Goal: Task Accomplishment & Management: Manage account settings

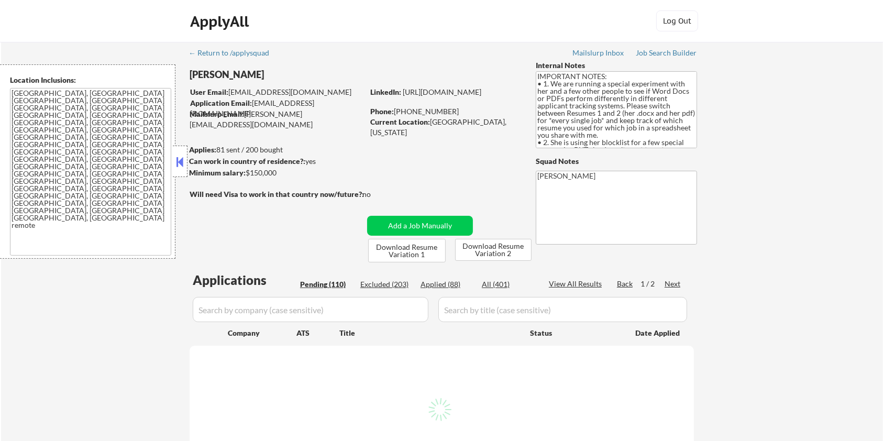
select select ""pending""
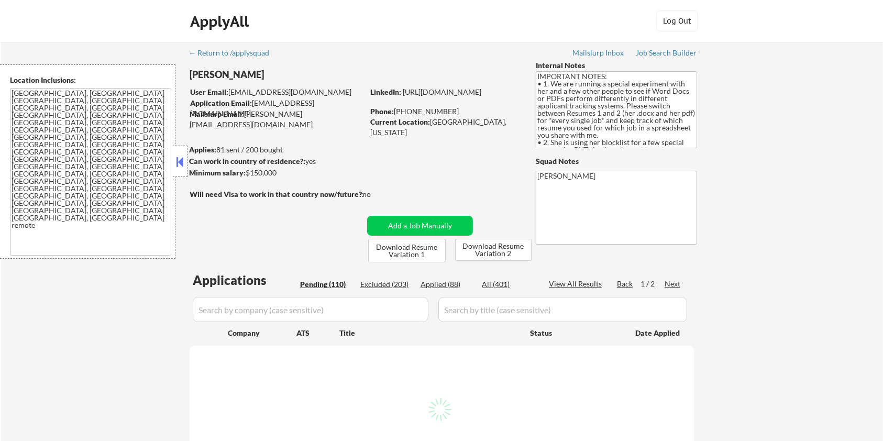
select select ""pending""
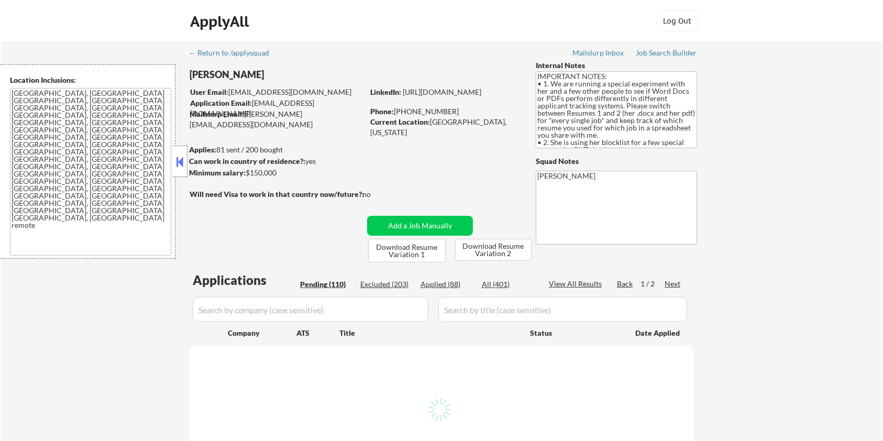
select select ""pending""
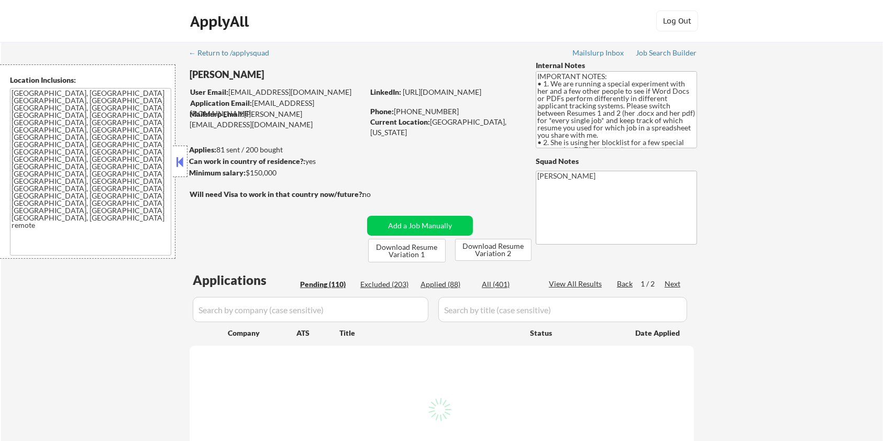
select select ""pending""
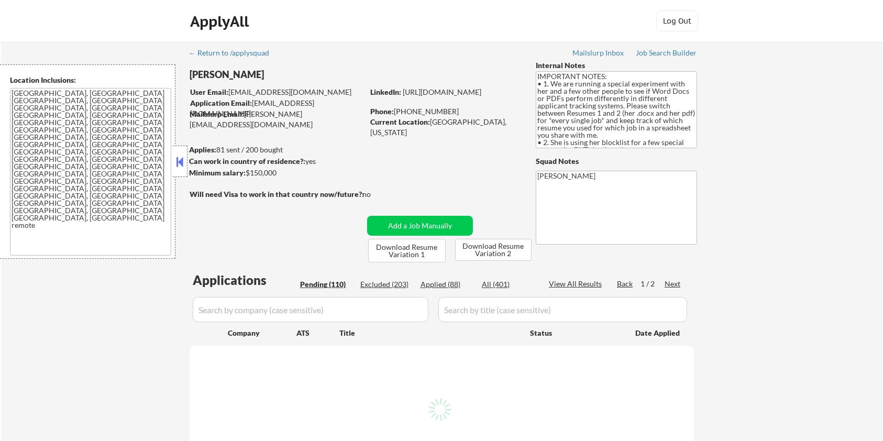
select select ""pending""
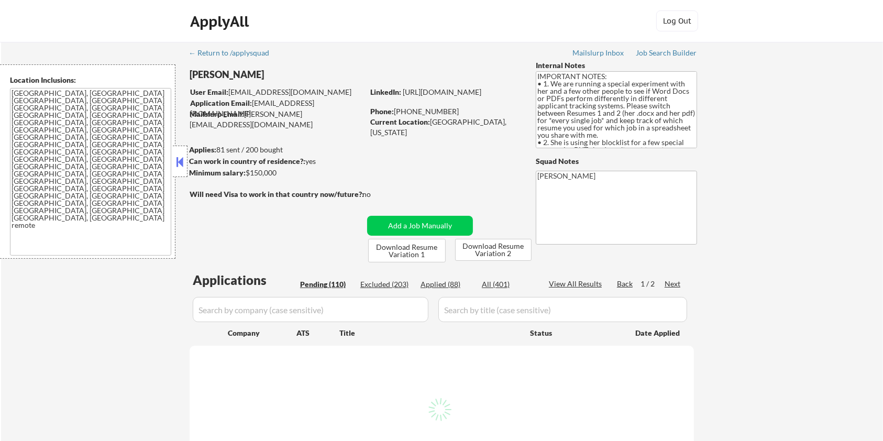
select select ""pending""
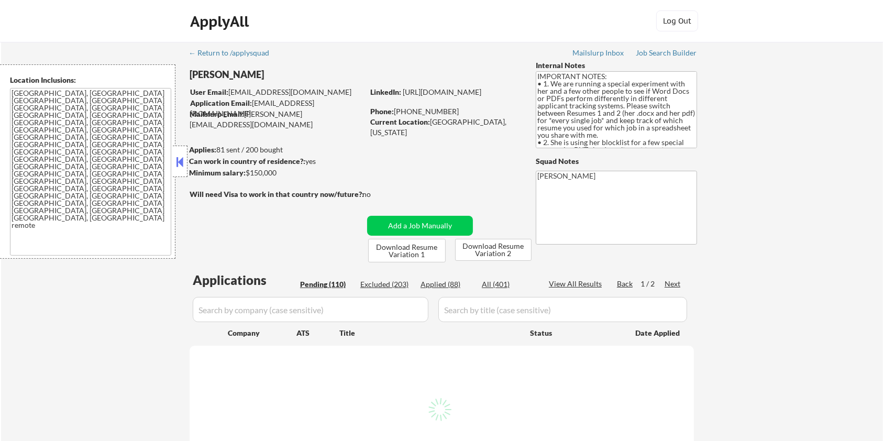
select select ""pending""
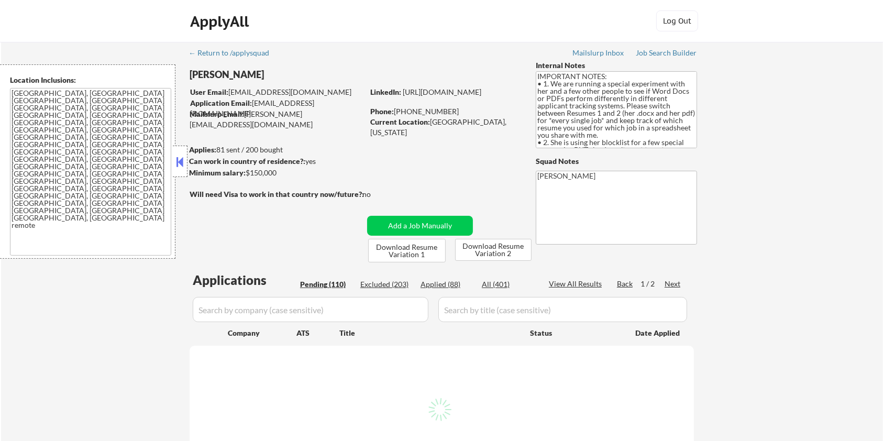
select select ""pending""
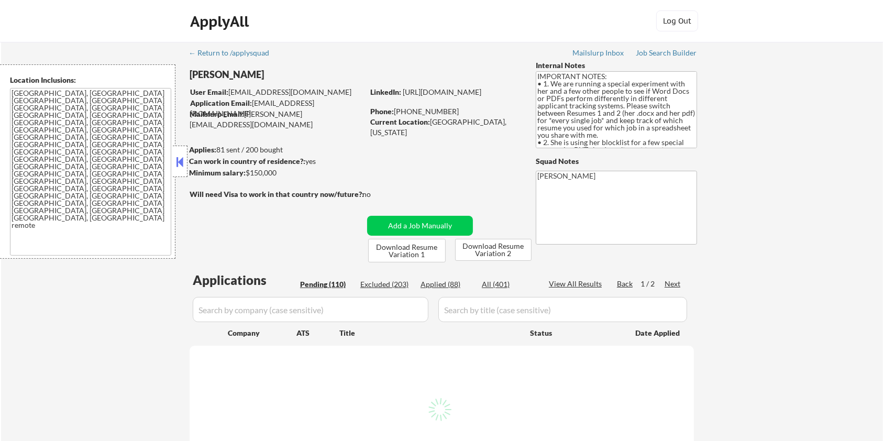
select select ""pending""
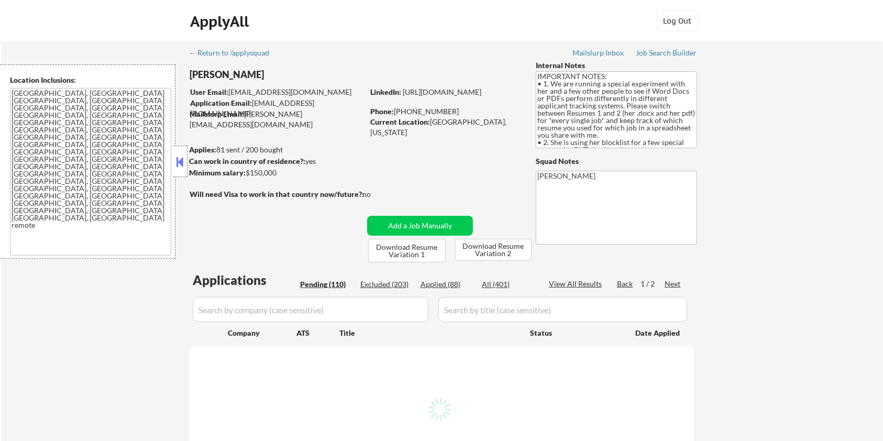
select select ""pending""
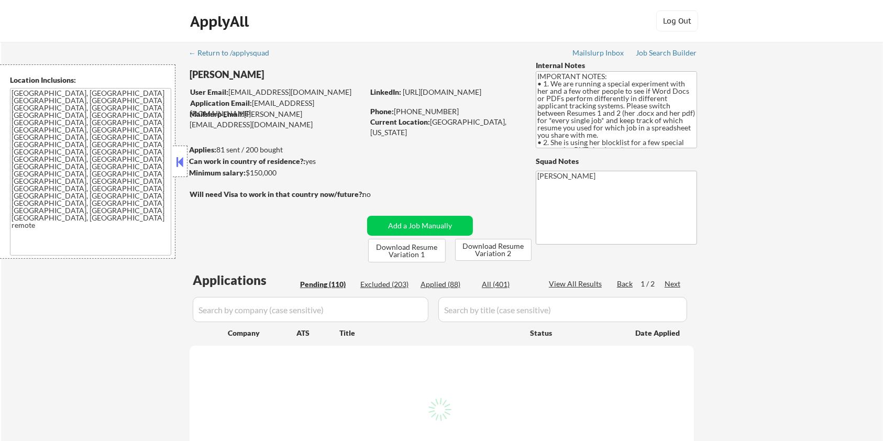
select select ""pending""
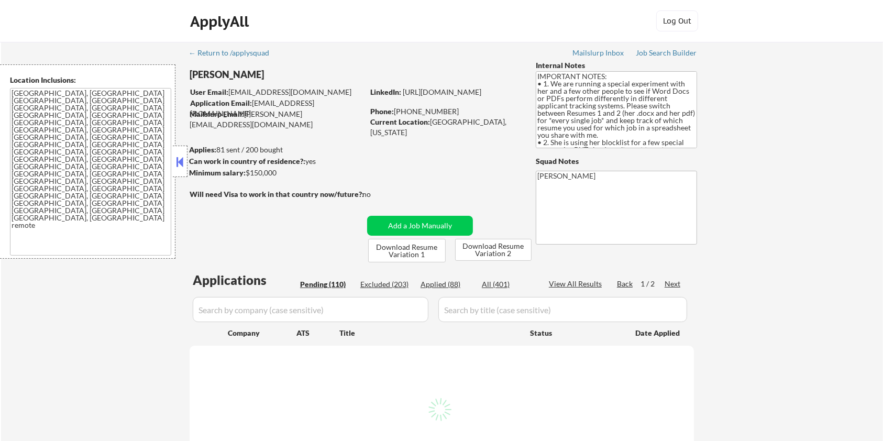
select select ""pending""
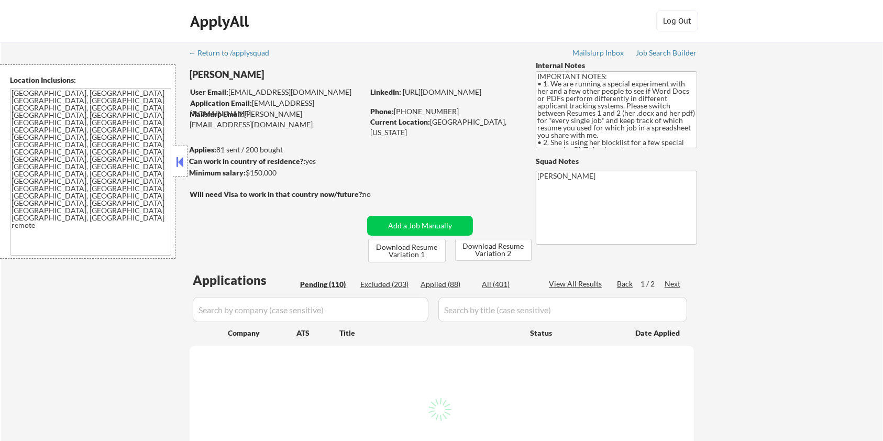
select select ""pending""
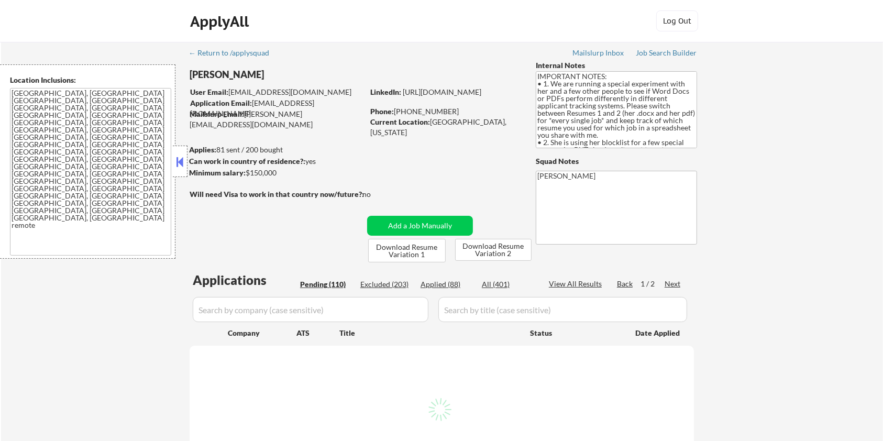
select select ""pending""
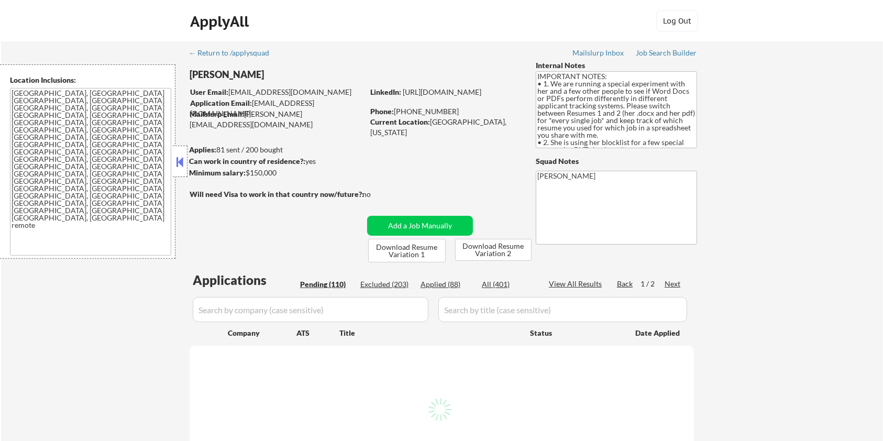
select select ""pending""
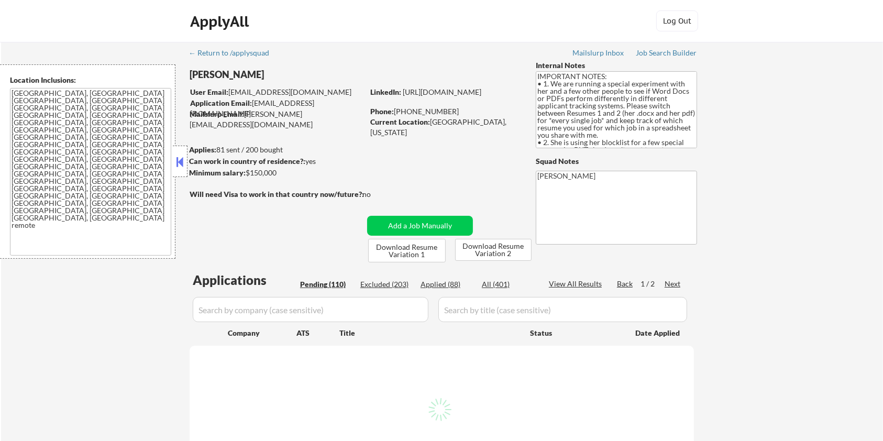
select select ""pending""
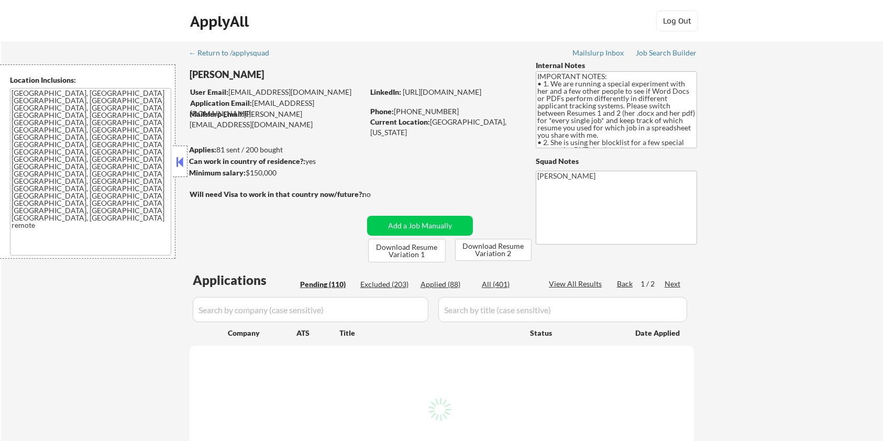
select select ""pending""
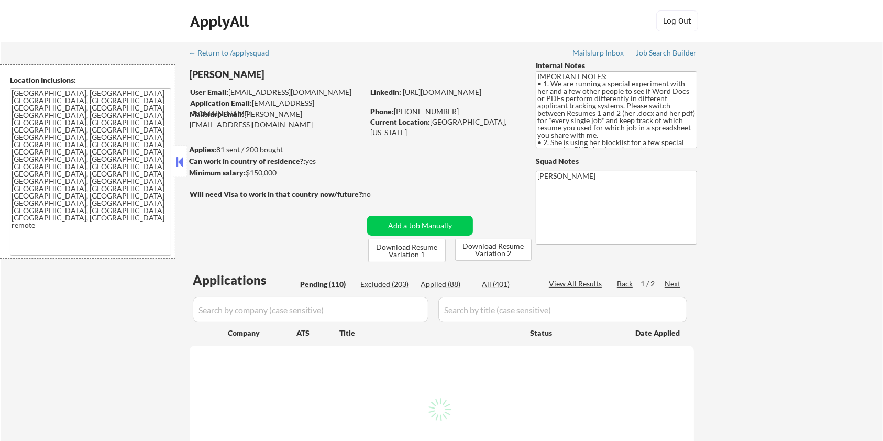
select select ""pending""
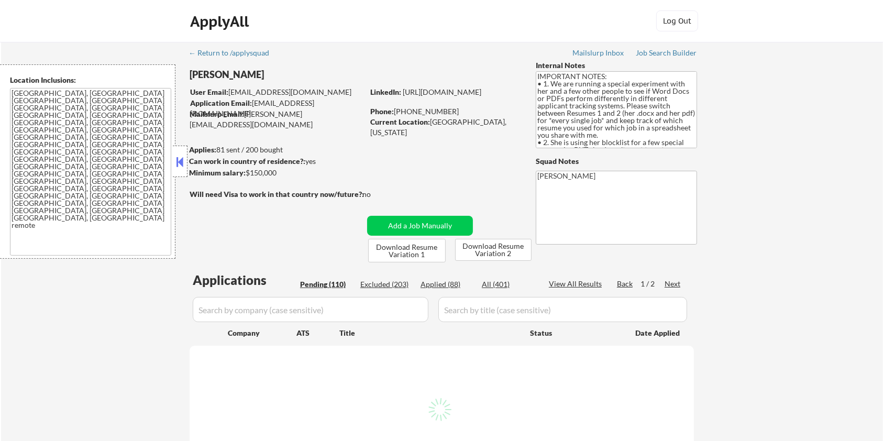
select select ""pending""
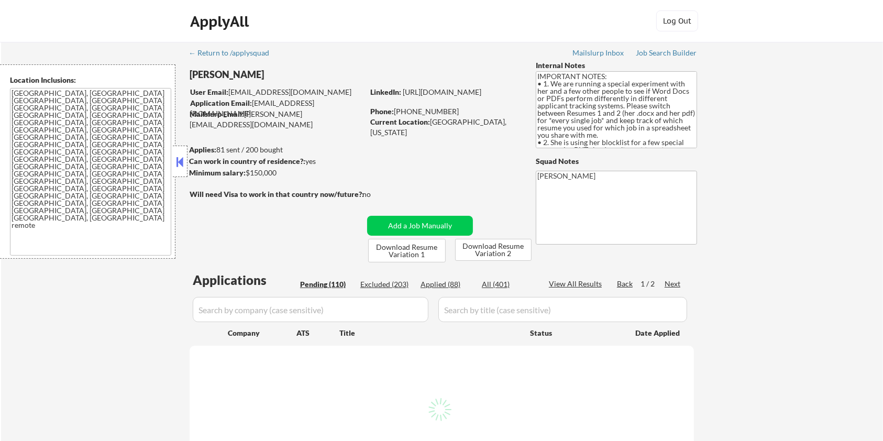
select select ""pending""
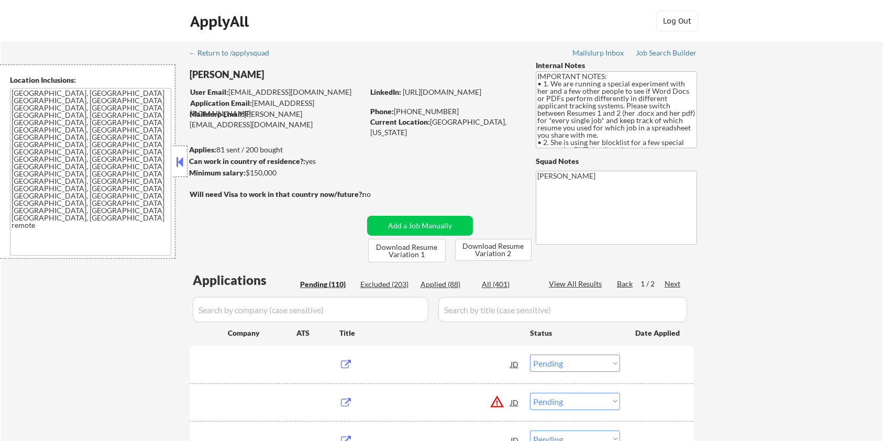
scroll to position [210, 0]
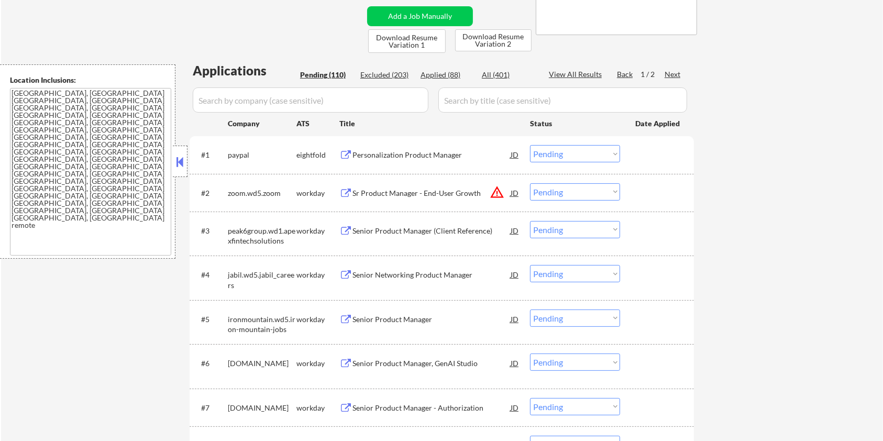
click at [672, 73] on div "Next" at bounding box center [673, 74] width 17 height 10
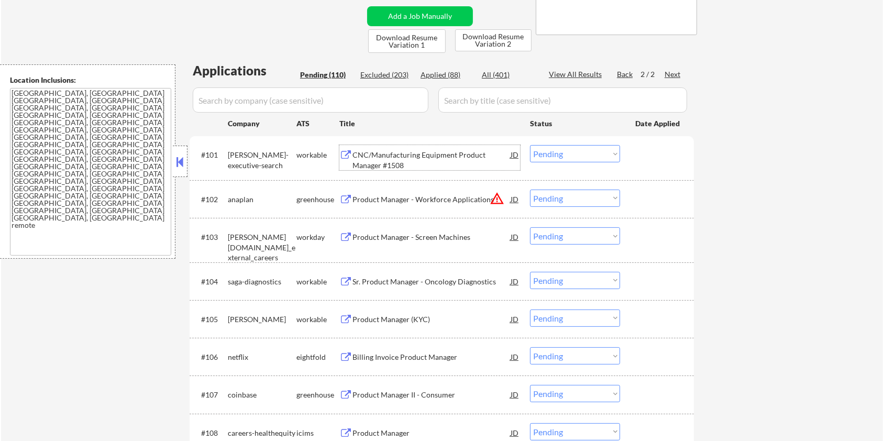
click at [400, 153] on div "CNC/Manufacturing Equipment Product Manager #1508" at bounding box center [432, 160] width 158 height 20
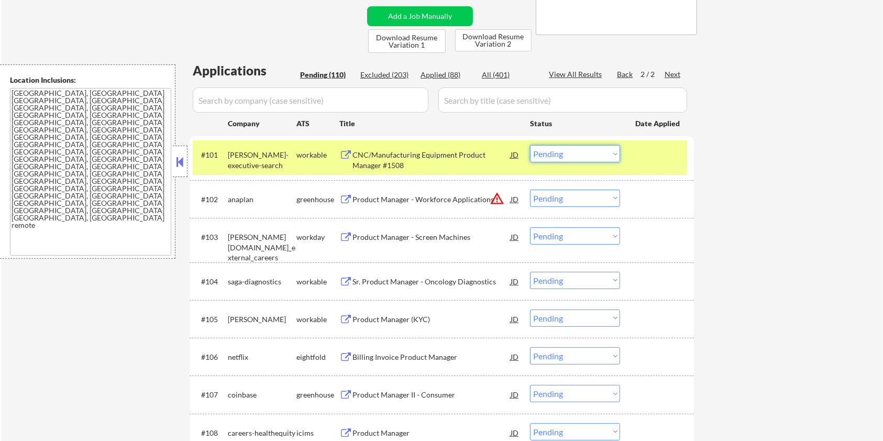
click at [598, 152] on select "Choose an option... Pending Applied Excluded (Questions) Excluded (Expired) Exc…" at bounding box center [575, 153] width 90 height 17
click at [530, 145] on select "Choose an option... Pending Applied Excluded (Questions) Excluded (Expired) Exc…" at bounding box center [575, 153] width 90 height 17
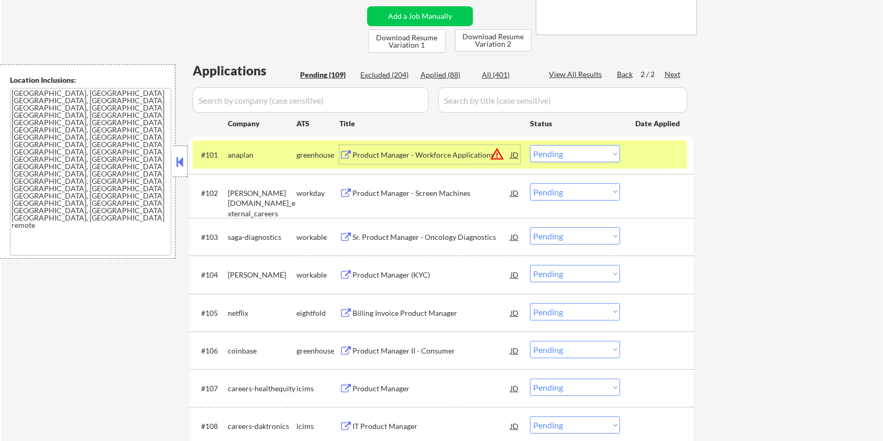
click at [377, 148] on div "Product Manager - Workforce Applications" at bounding box center [432, 154] width 158 height 19
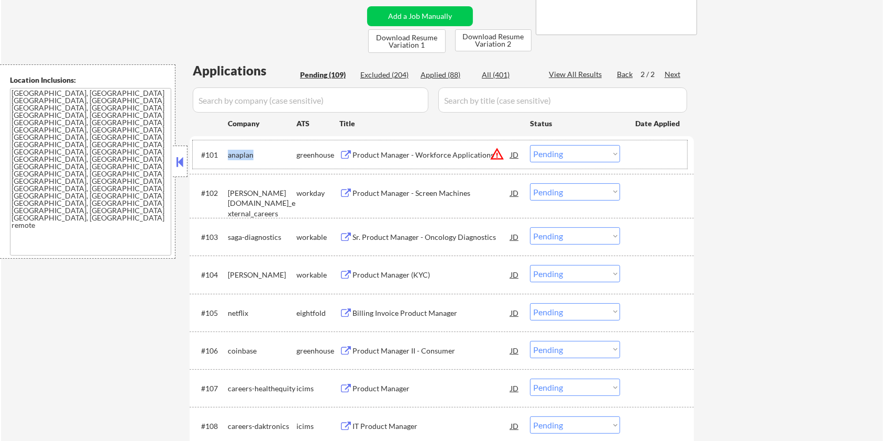
drag, startPoint x: 257, startPoint y: 155, endPoint x: 227, endPoint y: 156, distance: 30.4
click at [227, 156] on div "#101 anaplan greenhouse Product Manager - Workforce Applications JD warning_amb…" at bounding box center [440, 154] width 495 height 28
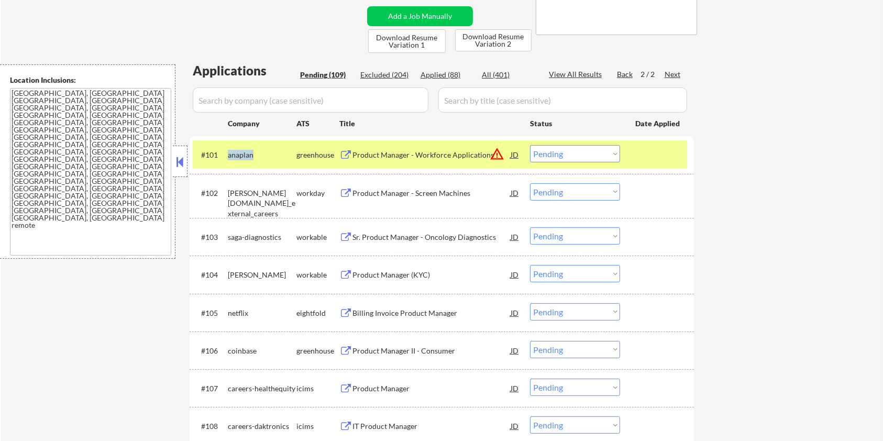
copy div "anaplan"
click at [259, 154] on div "anaplan" at bounding box center [262, 155] width 69 height 10
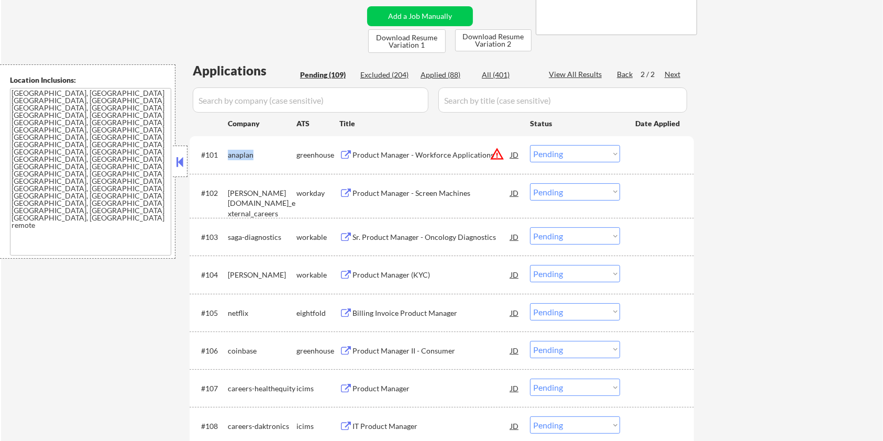
drag, startPoint x: 258, startPoint y: 154, endPoint x: 227, endPoint y: 155, distance: 31.0
click at [228, 155] on div "anaplan" at bounding box center [262, 155] width 69 height 10
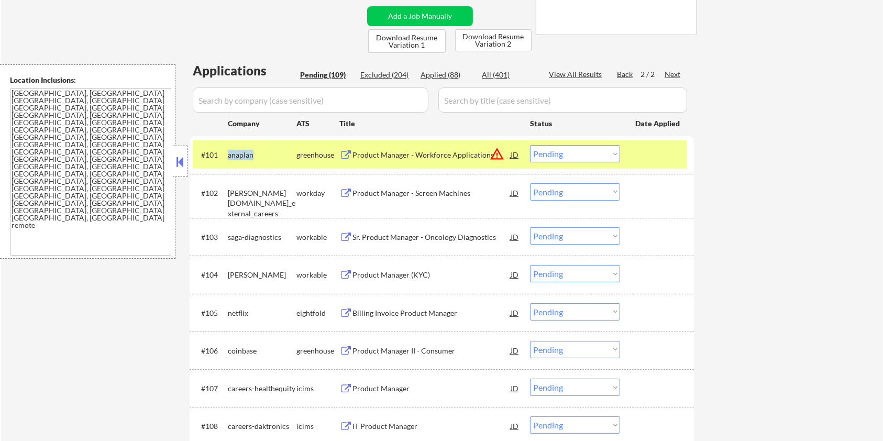
copy div "anaplan"
click at [562, 150] on select "Choose an option... Pending Applied Excluded (Questions) Excluded (Expired) Exc…" at bounding box center [575, 153] width 90 height 17
click at [530, 145] on select "Choose an option... Pending Applied Excluded (Questions) Excluded (Expired) Exc…" at bounding box center [575, 153] width 90 height 17
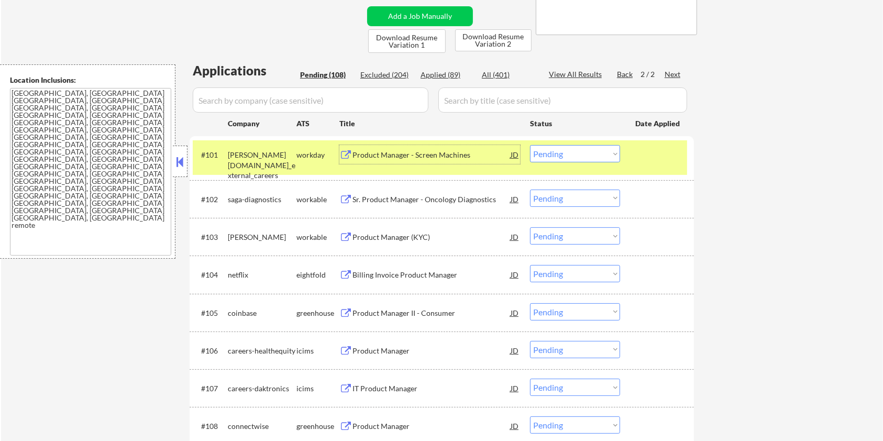
click at [390, 150] on div "Product Manager - Screen Machines" at bounding box center [432, 155] width 158 height 10
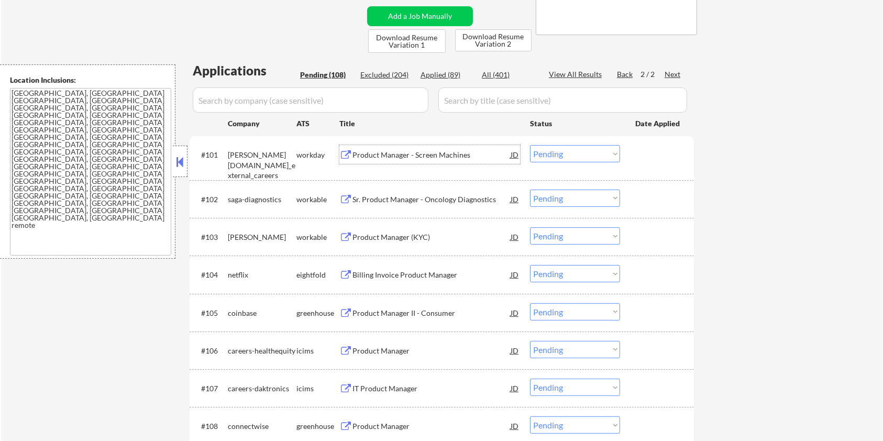
click at [564, 153] on select "Choose an option... Pending Applied Excluded (Questions) Excluded (Expired) Exc…" at bounding box center [575, 153] width 90 height 17
click at [530, 145] on select "Choose an option... Pending Applied Excluded (Questions) Excluded (Expired) Exc…" at bounding box center [575, 153] width 90 height 17
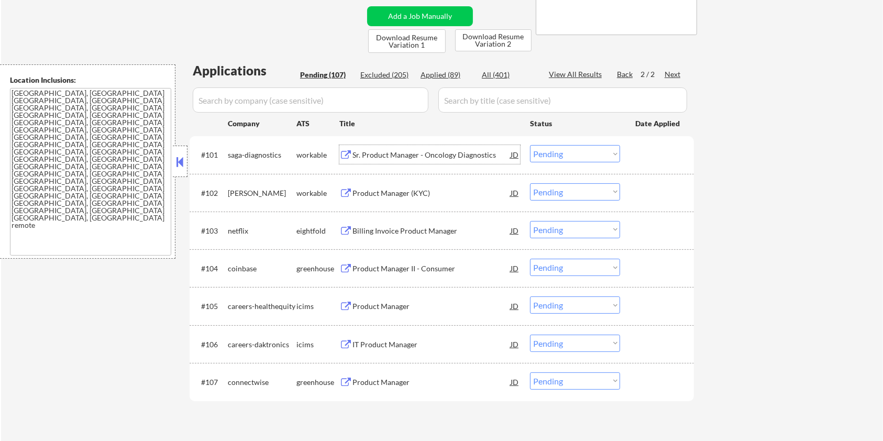
click at [383, 157] on div "Sr. Product Manager - Oncology Diagnostics" at bounding box center [432, 155] width 158 height 10
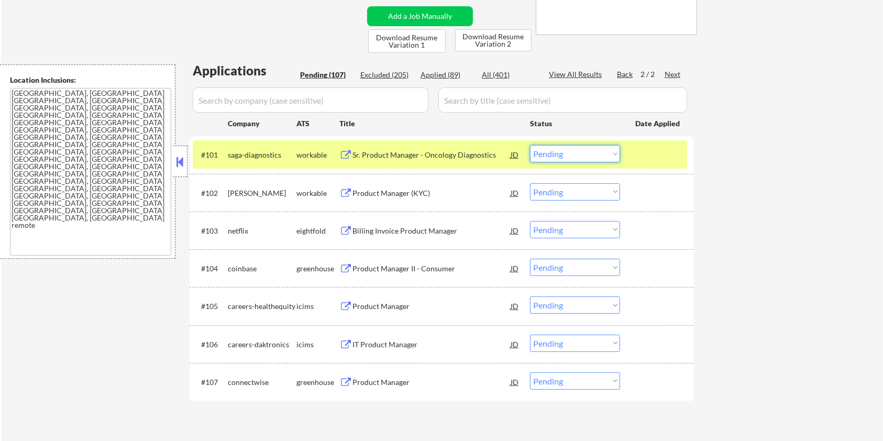
click at [597, 153] on select "Choose an option... Pending Applied Excluded (Questions) Excluded (Expired) Exc…" at bounding box center [575, 153] width 90 height 17
click at [530, 145] on select "Choose an option... Pending Applied Excluded (Questions) Excluded (Expired) Exc…" at bounding box center [575, 153] width 90 height 17
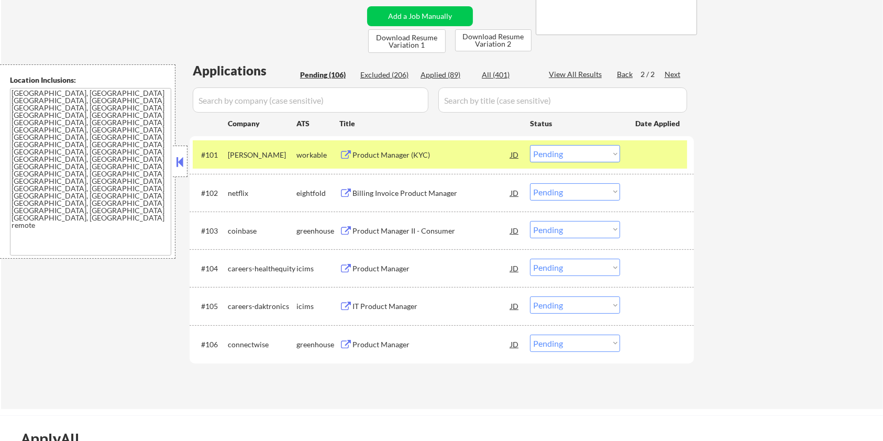
click at [364, 155] on div "Product Manager (KYC)" at bounding box center [432, 155] width 158 height 10
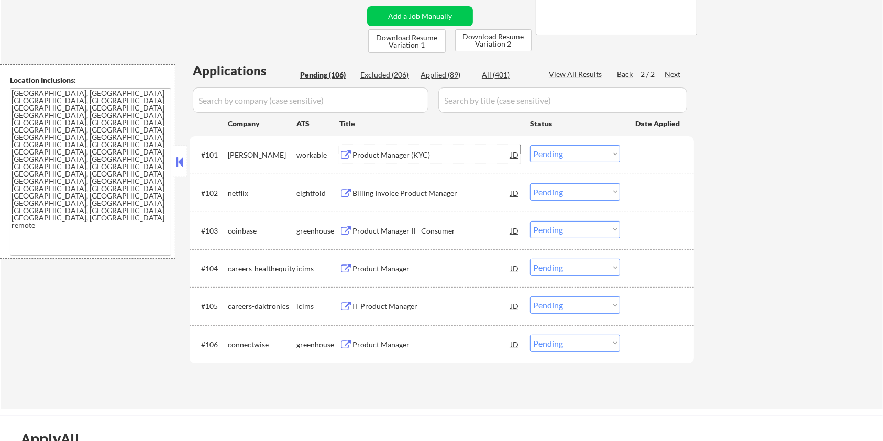
click at [562, 149] on select "Choose an option... Pending Applied Excluded (Questions) Excluded (Expired) Exc…" at bounding box center [575, 153] width 90 height 17
click at [530, 145] on select "Choose an option... Pending Applied Excluded (Questions) Excluded (Expired) Exc…" at bounding box center [575, 153] width 90 height 17
select select ""pending""
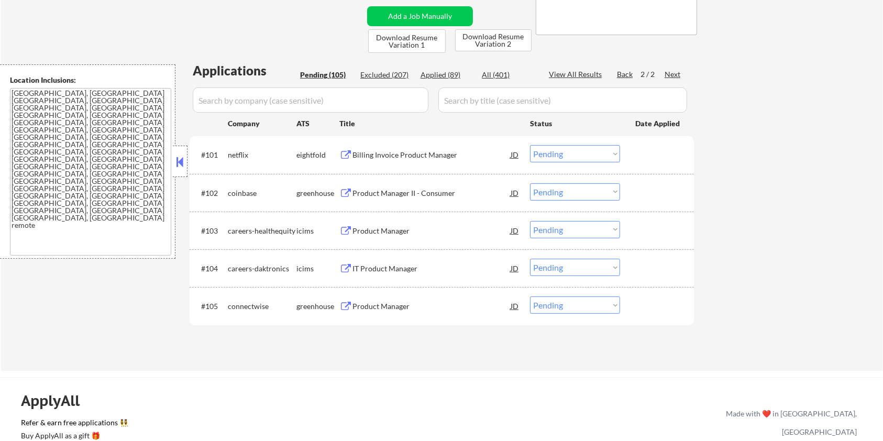
click at [359, 191] on div "Product Manager II - Consumer" at bounding box center [432, 193] width 158 height 10
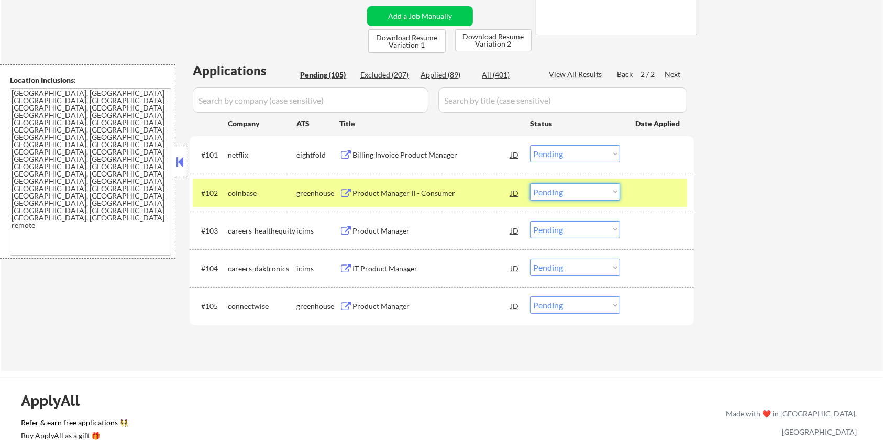
click at [586, 193] on select "Choose an option... Pending Applied Excluded (Questions) Excluded (Expired) Exc…" at bounding box center [575, 191] width 90 height 17
click at [530, 183] on select "Choose an option... Pending Applied Excluded (Questions) Excluded (Expired) Exc…" at bounding box center [575, 191] width 90 height 17
select select ""pending""
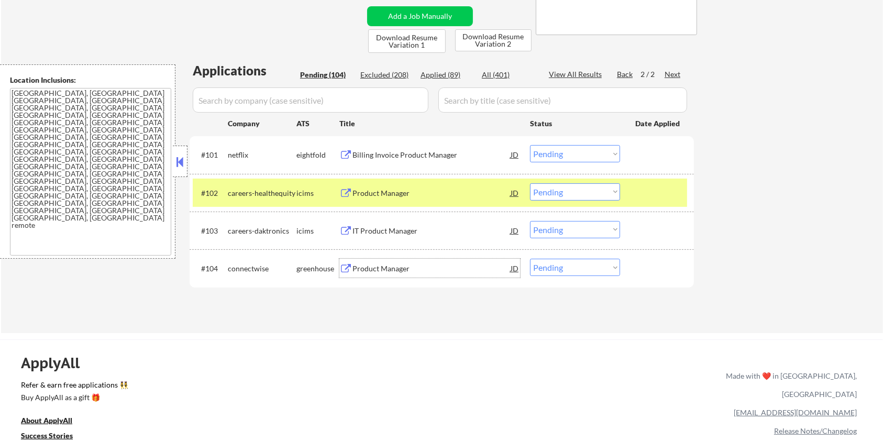
click at [392, 265] on div "Product Manager" at bounding box center [432, 269] width 158 height 10
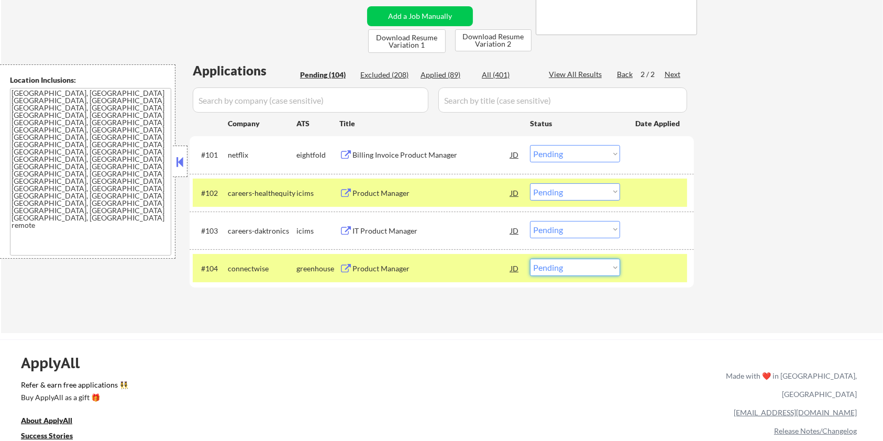
click at [569, 269] on select "Choose an option... Pending Applied Excluded (Questions) Excluded (Expired) Exc…" at bounding box center [575, 267] width 90 height 17
select select ""excluded__expired_""
click at [530, 259] on select "Choose an option... Pending Applied Excluded (Questions) Excluded (Expired) Exc…" at bounding box center [575, 267] width 90 height 17
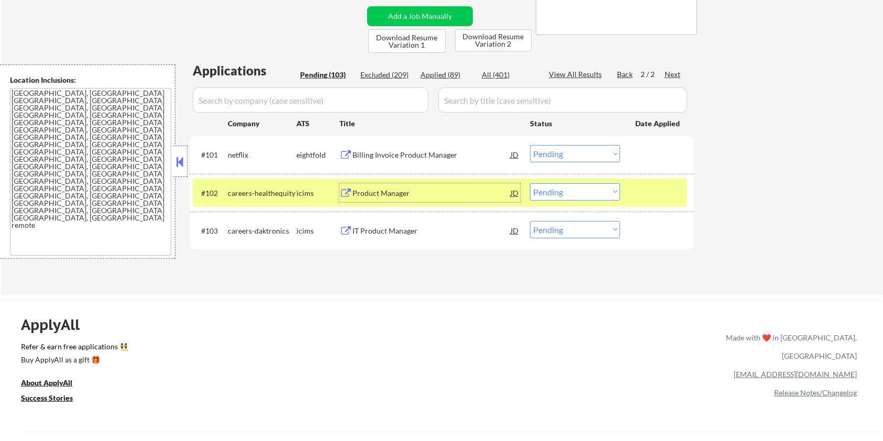
click at [375, 191] on div "Product Manager" at bounding box center [432, 193] width 158 height 10
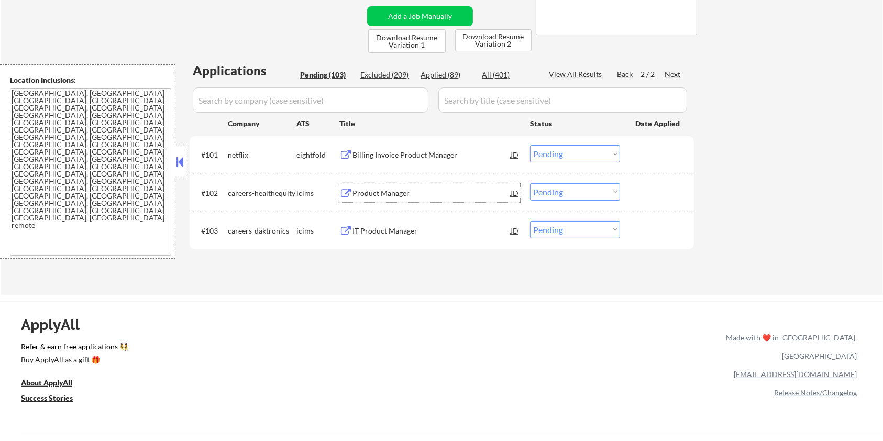
click at [562, 194] on select "Choose an option... Pending Applied Excluded (Questions) Excluded (Expired) Exc…" at bounding box center [575, 191] width 90 height 17
click at [530, 183] on select "Choose an option... Pending Applied Excluded (Questions) Excluded (Expired) Exc…" at bounding box center [575, 191] width 90 height 17
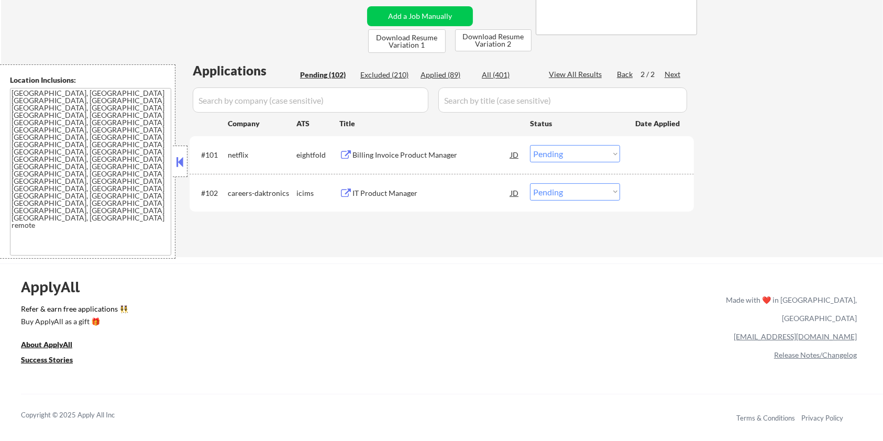
click at [414, 191] on div "IT Product Manager" at bounding box center [432, 193] width 158 height 10
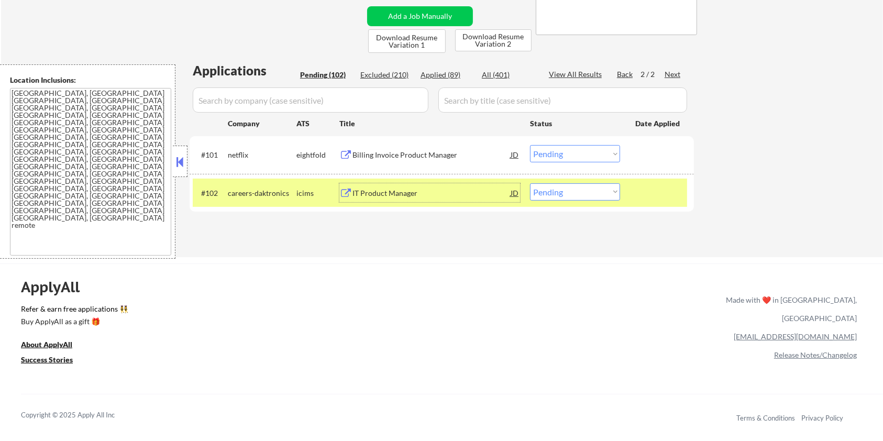
click at [577, 195] on select "Choose an option... Pending Applied Excluded (Questions) Excluded (Expired) Exc…" at bounding box center [575, 191] width 90 height 17
select select ""excluded__salary_""
click at [530, 183] on select "Choose an option... Pending Applied Excluded (Questions) Excluded (Expired) Exc…" at bounding box center [575, 191] width 90 height 17
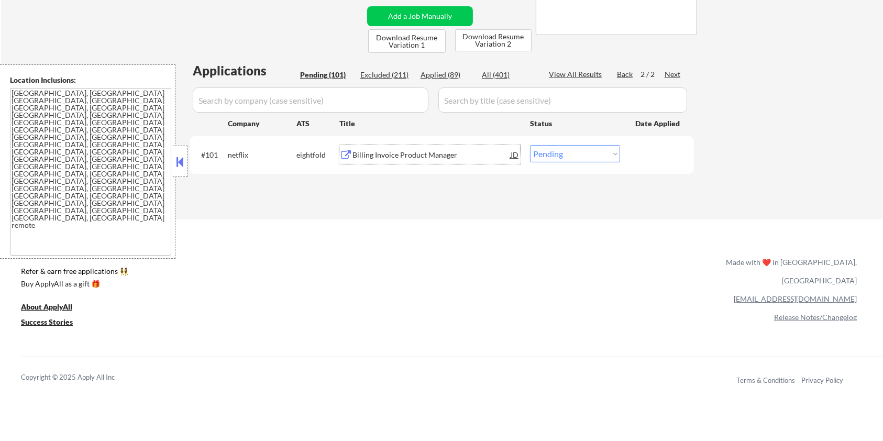
click at [407, 152] on div "Billing Invoice Product Manager" at bounding box center [432, 155] width 158 height 10
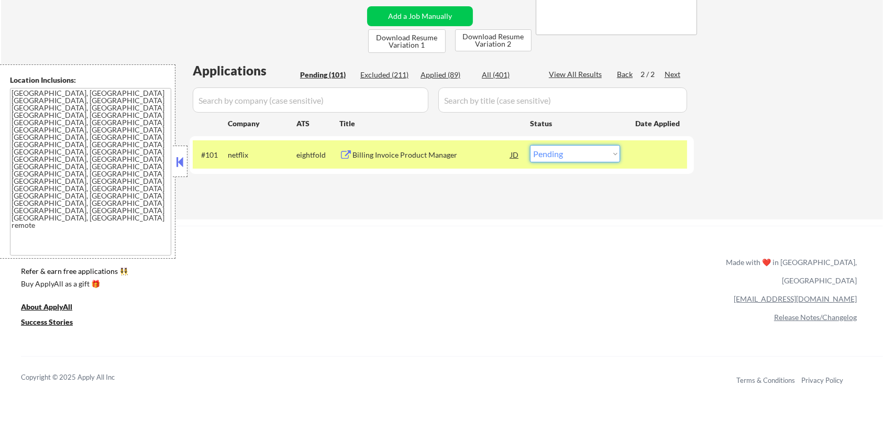
click at [604, 152] on select "Choose an option... Pending Applied Excluded (Questions) Excluded (Expired) Exc…" at bounding box center [575, 153] width 90 height 17
click at [530, 145] on select "Choose an option... Pending Applied Excluded (Questions) Excluded (Expired) Exc…" at bounding box center [575, 153] width 90 height 17
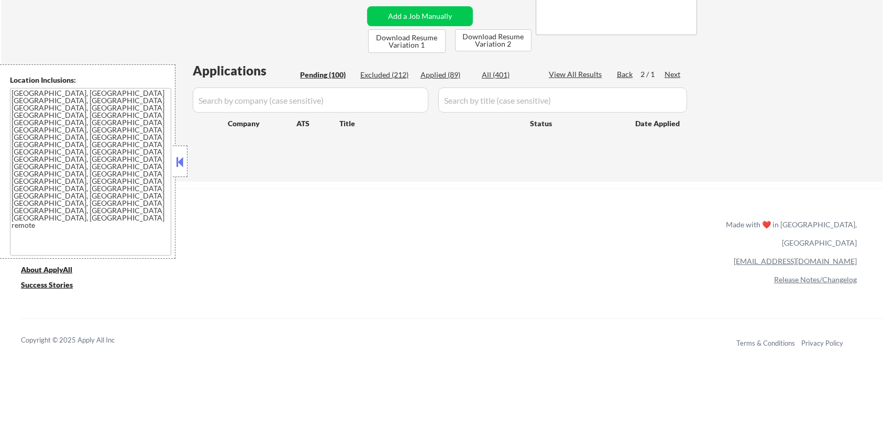
drag, startPoint x: 323, startPoint y: 73, endPoint x: 510, endPoint y: 66, distance: 187.2
click at [323, 73] on div "Pending (100)" at bounding box center [326, 75] width 52 height 10
select select ""pending""
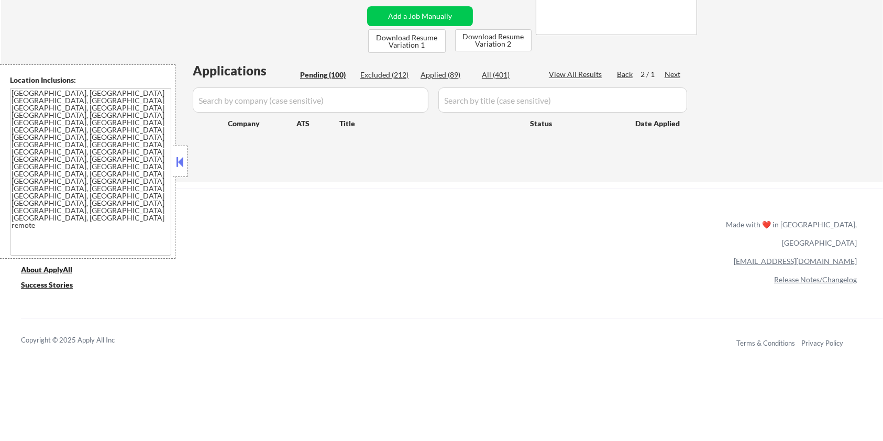
select select ""pending""
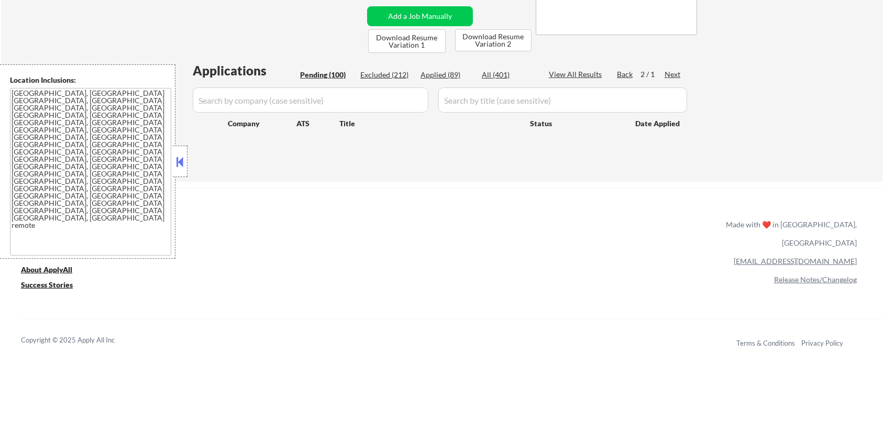
select select ""pending""
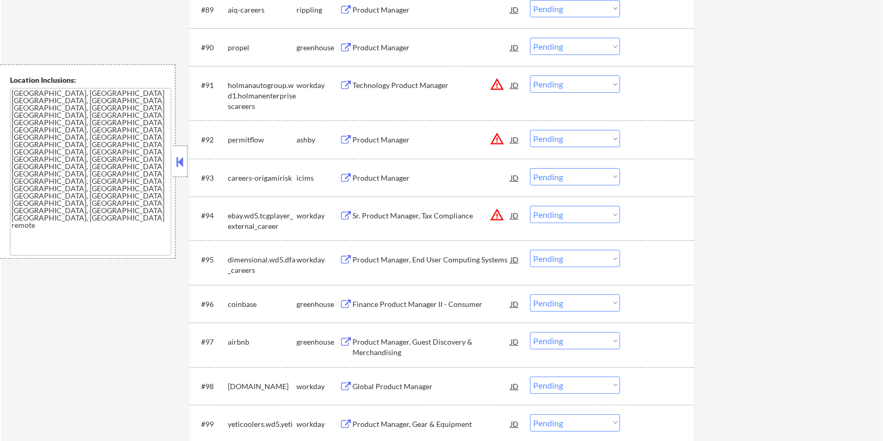
scroll to position [4122, 0]
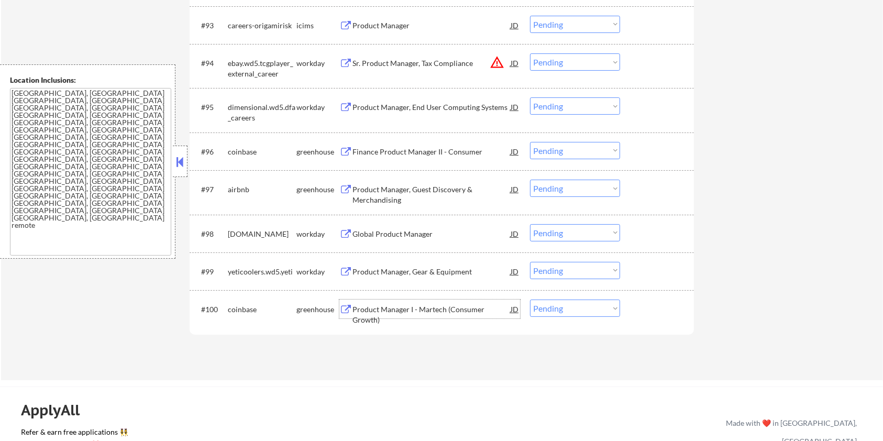
click at [452, 309] on div "Product Manager I - Martech (Consumer Growth)" at bounding box center [432, 314] width 158 height 20
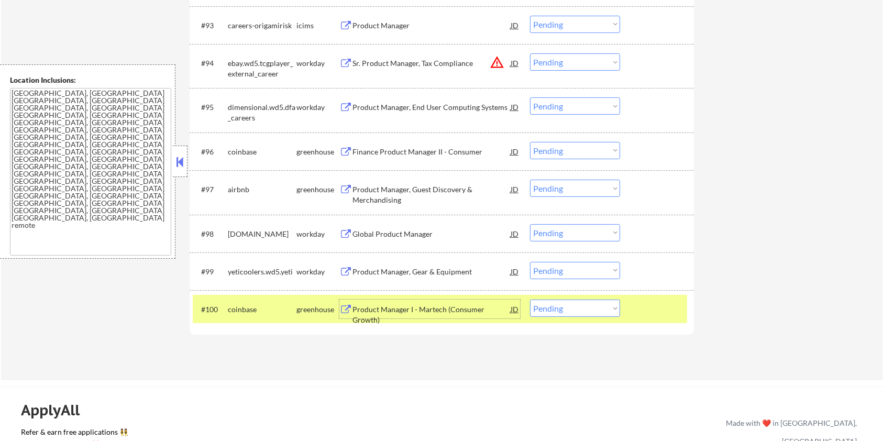
click at [583, 312] on select "Choose an option... Pending Applied Excluded (Questions) Excluded (Expired) Exc…" at bounding box center [575, 308] width 90 height 17
select select ""excluded__expired_""
click at [530, 300] on select "Choose an option... Pending Applied Excluded (Questions) Excluded (Expired) Exc…" at bounding box center [575, 308] width 90 height 17
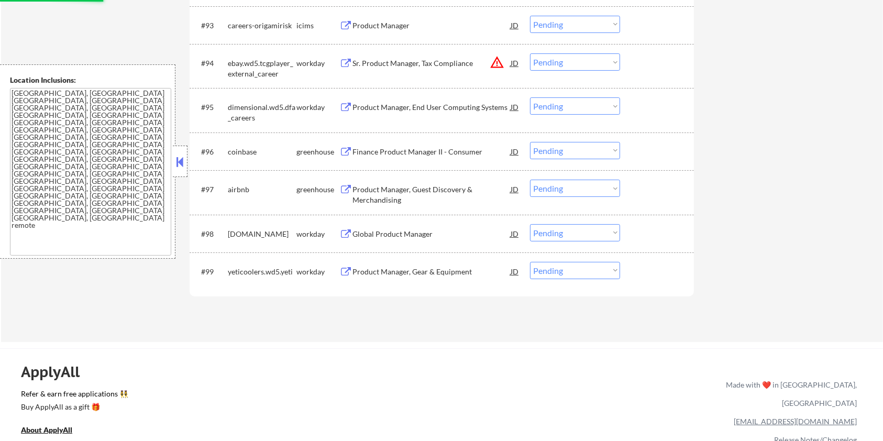
click at [402, 269] on div "Product Manager, Gear & Equipment" at bounding box center [432, 272] width 158 height 10
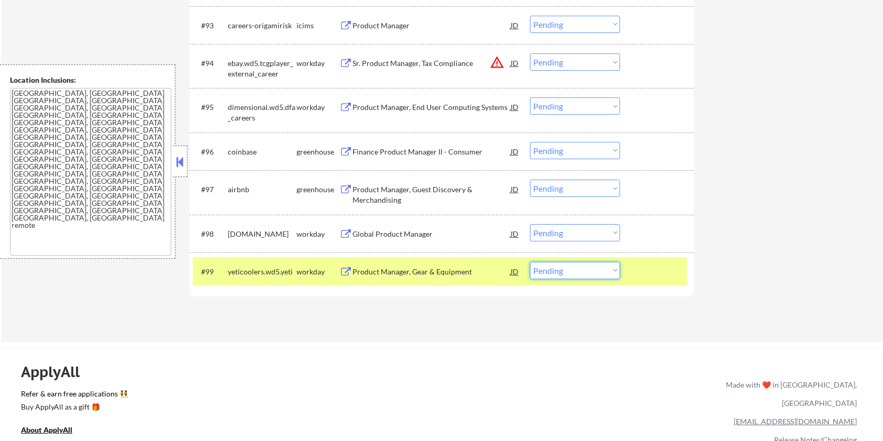
click at [594, 272] on select "Choose an option... Pending Applied Excluded (Questions) Excluded (Expired) Exc…" at bounding box center [575, 270] width 90 height 17
select select ""excluded__bad_match_""
click at [530, 262] on select "Choose an option... Pending Applied Excluded (Questions) Excluded (Expired) Exc…" at bounding box center [575, 270] width 90 height 17
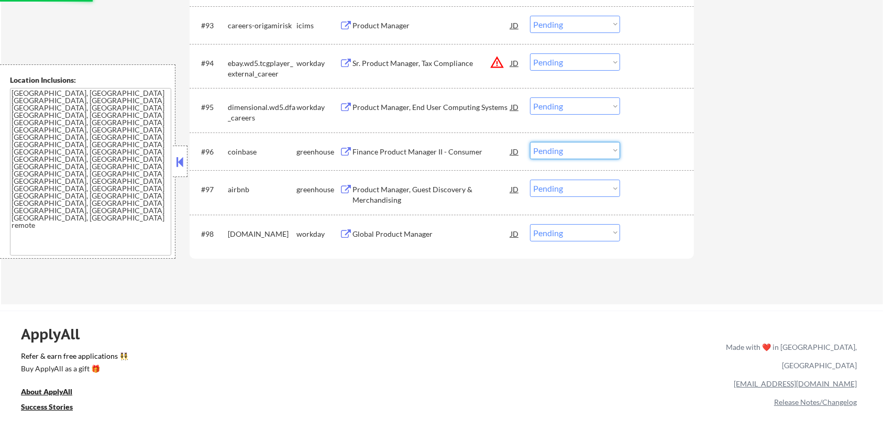
click at [575, 152] on select "Choose an option... Pending Applied Excluded (Questions) Excluded (Expired) Exc…" at bounding box center [575, 150] width 90 height 17
click at [530, 142] on select "Choose an option... Pending Applied Excluded (Questions) Excluded (Expired) Exc…" at bounding box center [575, 150] width 90 height 17
select select ""pending""
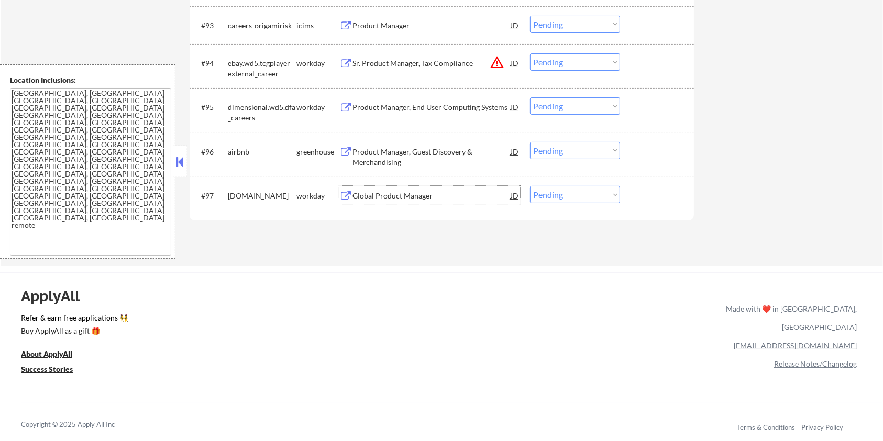
click at [405, 194] on div "Global Product Manager" at bounding box center [432, 196] width 158 height 10
